Goal: Check status: Check status

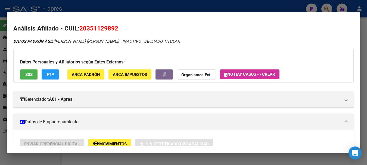
click at [293, 7] on div at bounding box center [183, 82] width 367 height 165
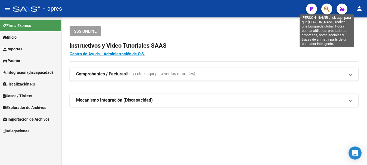
click at [326, 9] on icon "button" at bounding box center [326, 9] width 5 height 6
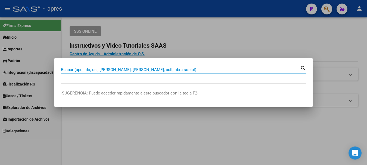
paste input "20382159013"
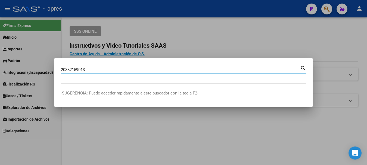
type input "20382159013"
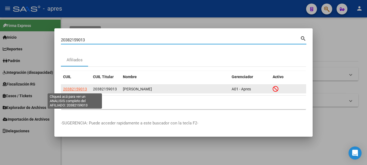
click at [73, 90] on span "20382159013" at bounding box center [75, 89] width 24 height 4
type textarea "20382159013"
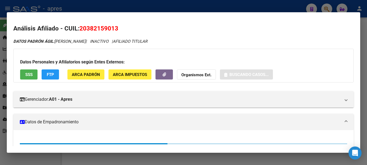
click at [31, 75] on span "SSS" at bounding box center [28, 74] width 7 height 5
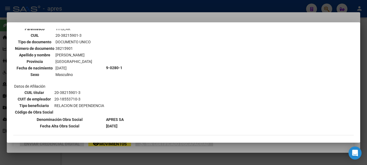
scroll to position [20, 0]
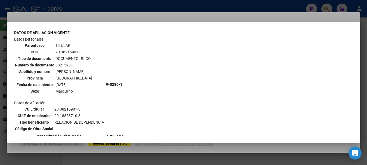
click at [80, 5] on div at bounding box center [183, 82] width 367 height 165
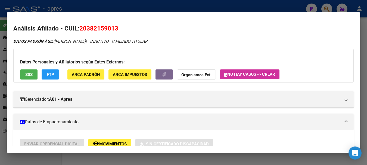
click at [281, 7] on div at bounding box center [183, 82] width 367 height 165
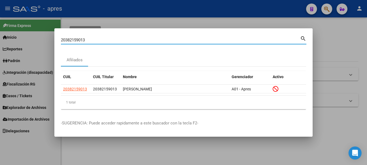
drag, startPoint x: 158, startPoint y: 40, endPoint x: -2, endPoint y: 42, distance: 160.3
click at [0, 42] on html "menu - apres person Firma Express Inicio Calendario SSS Instructivos Contacto O…" at bounding box center [183, 82] width 367 height 165
paste input
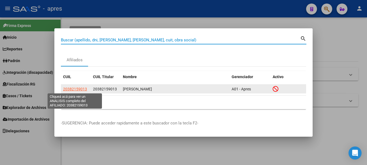
click at [70, 88] on span "20382159013" at bounding box center [75, 89] width 24 height 4
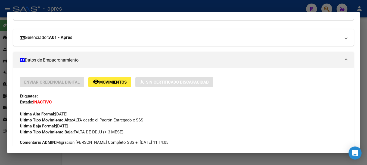
scroll to position [26, 0]
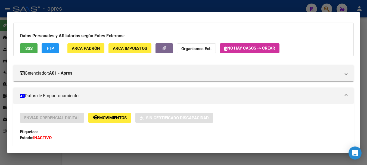
click at [30, 48] on span "SSS" at bounding box center [28, 48] width 7 height 5
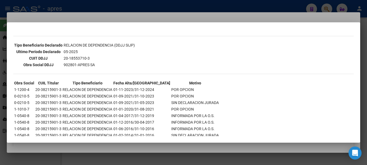
scroll to position [156, 0]
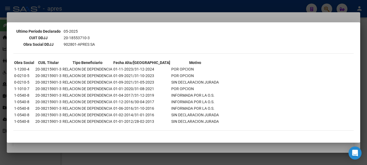
click at [64, 1] on div at bounding box center [183, 82] width 367 height 165
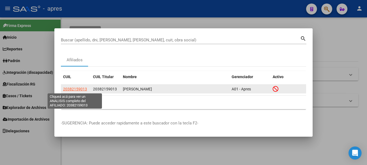
click at [79, 90] on span "20382159013" at bounding box center [75, 89] width 24 height 4
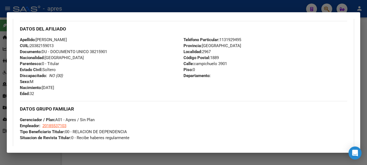
scroll to position [298, 0]
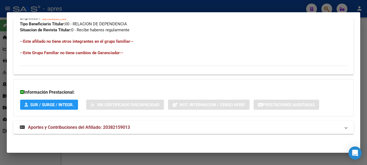
click at [49, 104] on span "SUR / SURGE / INTEGR." at bounding box center [51, 104] width 43 height 5
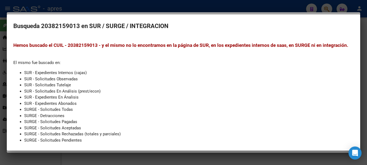
click at [92, 5] on div at bounding box center [183, 82] width 367 height 165
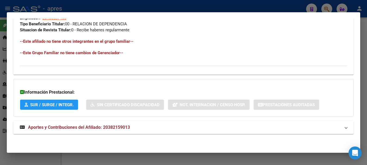
click at [60, 127] on span "Aportes y Contribuciones del Afiliado: 20382159013" at bounding box center [79, 126] width 102 height 5
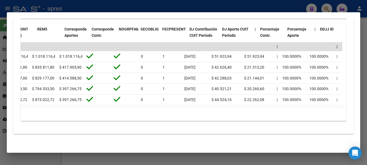
scroll to position [0, 831]
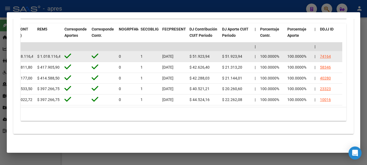
click at [328, 53] on div "74164" at bounding box center [325, 56] width 11 height 6
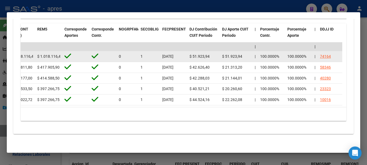
click at [324, 53] on div "74164" at bounding box center [325, 56] width 11 height 6
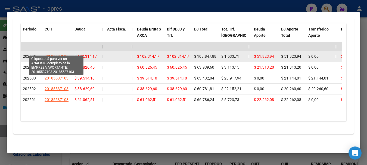
click at [60, 54] on span "20185537103" at bounding box center [57, 56] width 24 height 4
type textarea "20185537103"
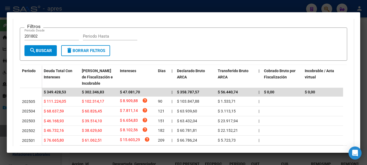
scroll to position [136, 0]
